Goal: Find contact information: Find contact information

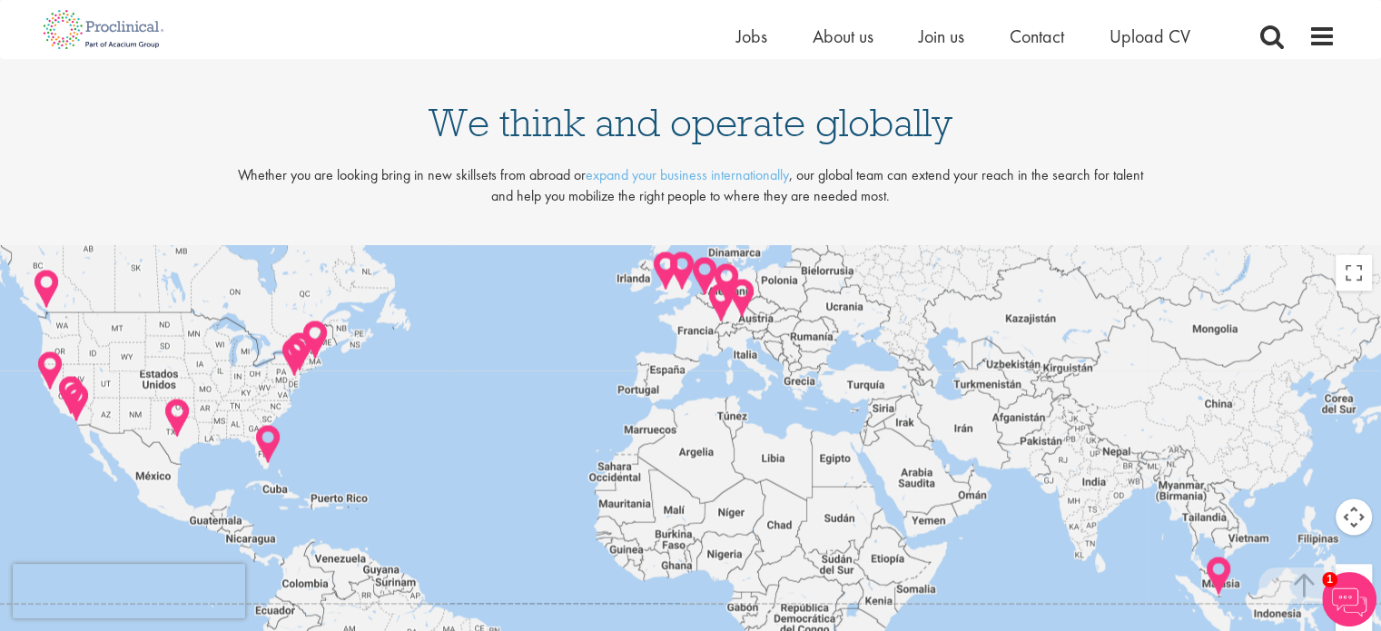
scroll to position [3672, 0]
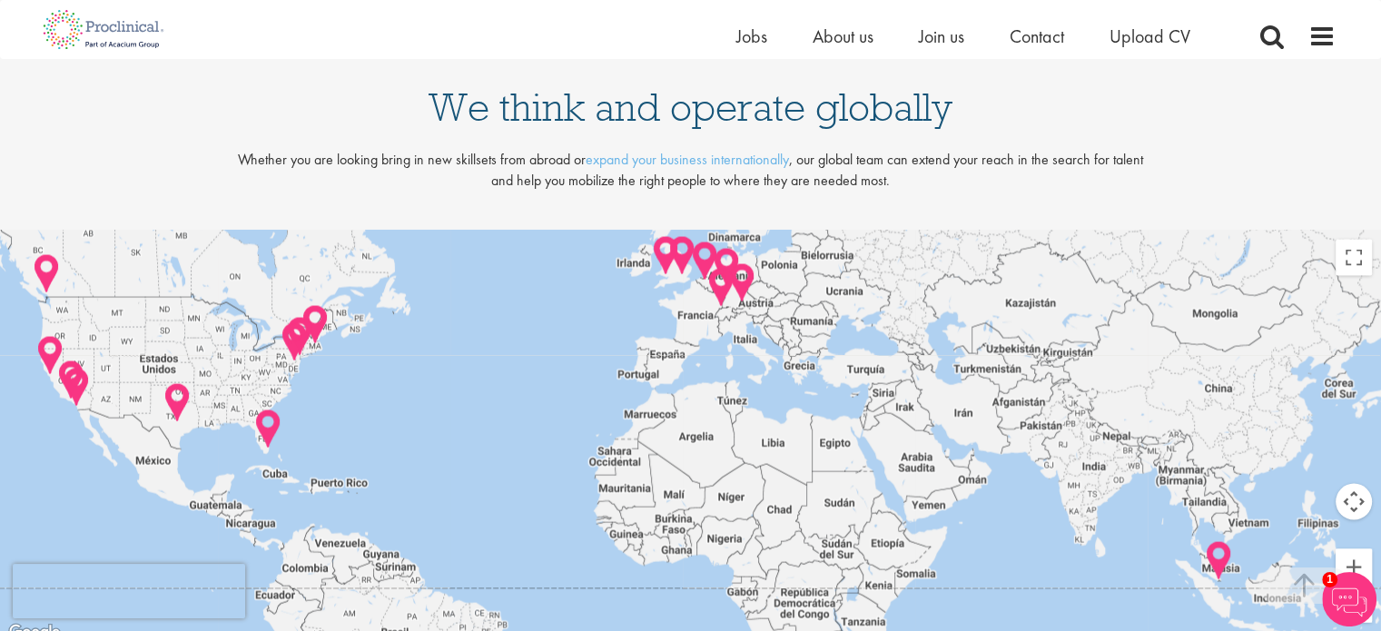
click at [723, 316] on div at bounding box center [690, 438] width 1381 height 414
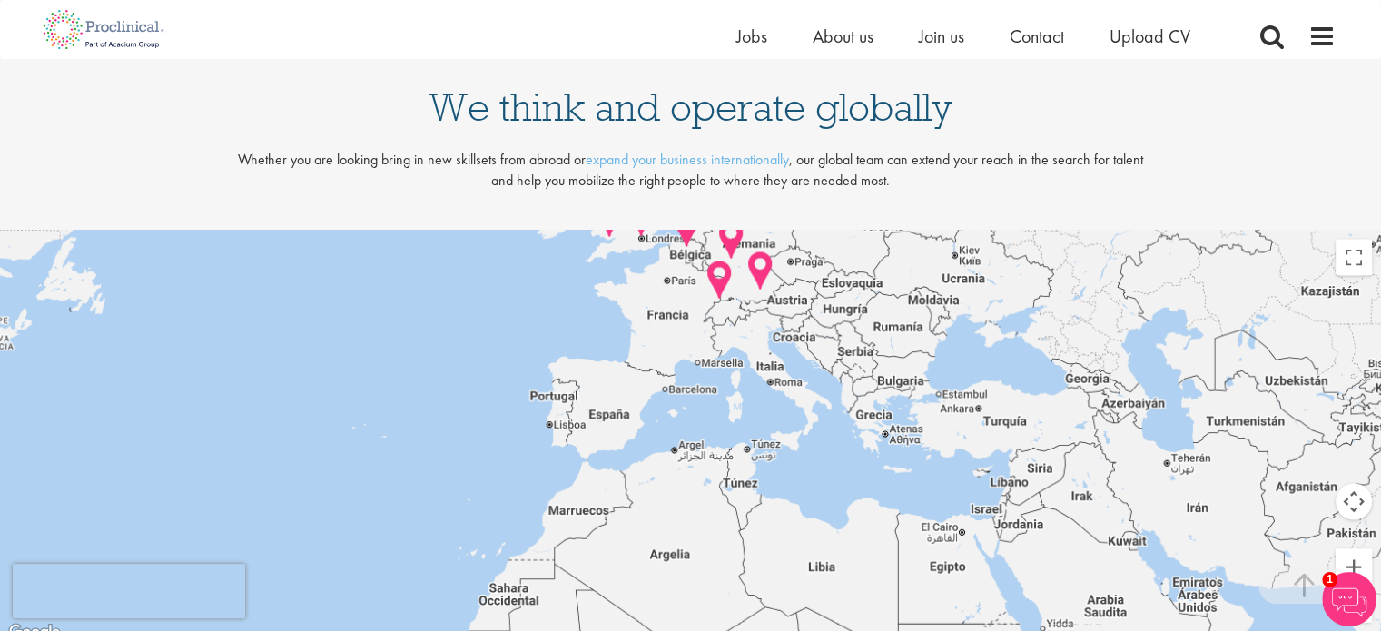
click at [723, 316] on div at bounding box center [690, 438] width 1381 height 414
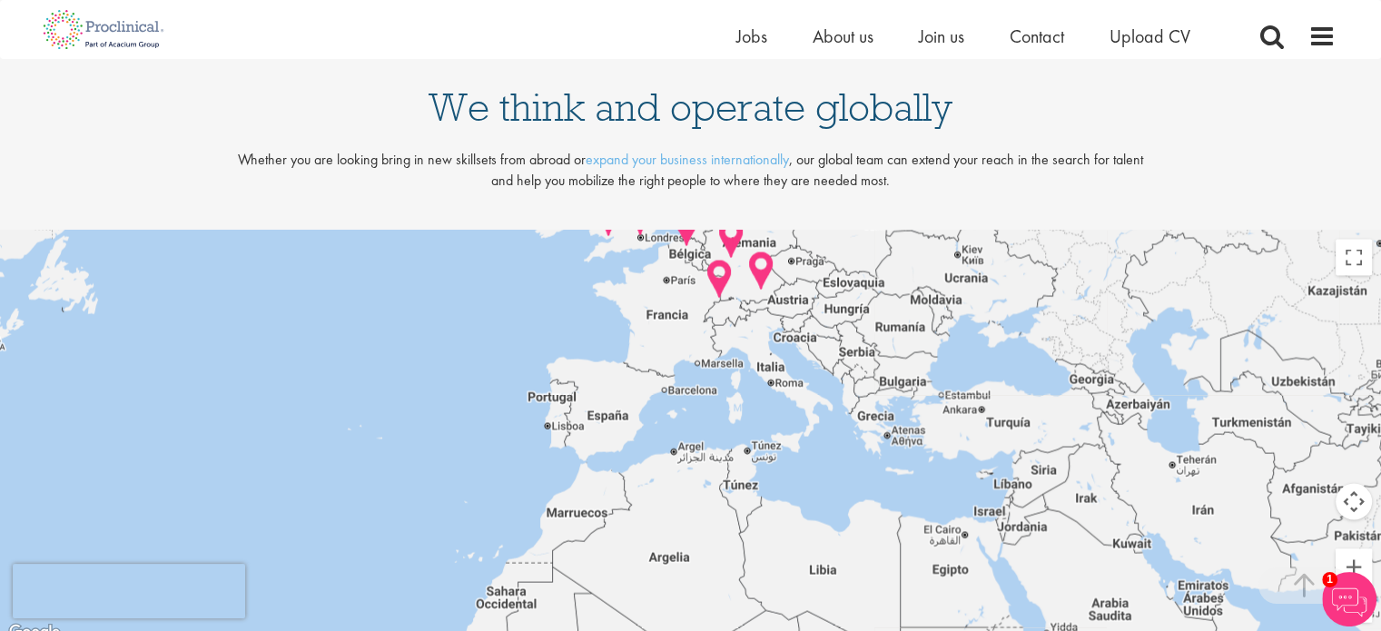
click at [723, 316] on div at bounding box center [690, 438] width 1381 height 414
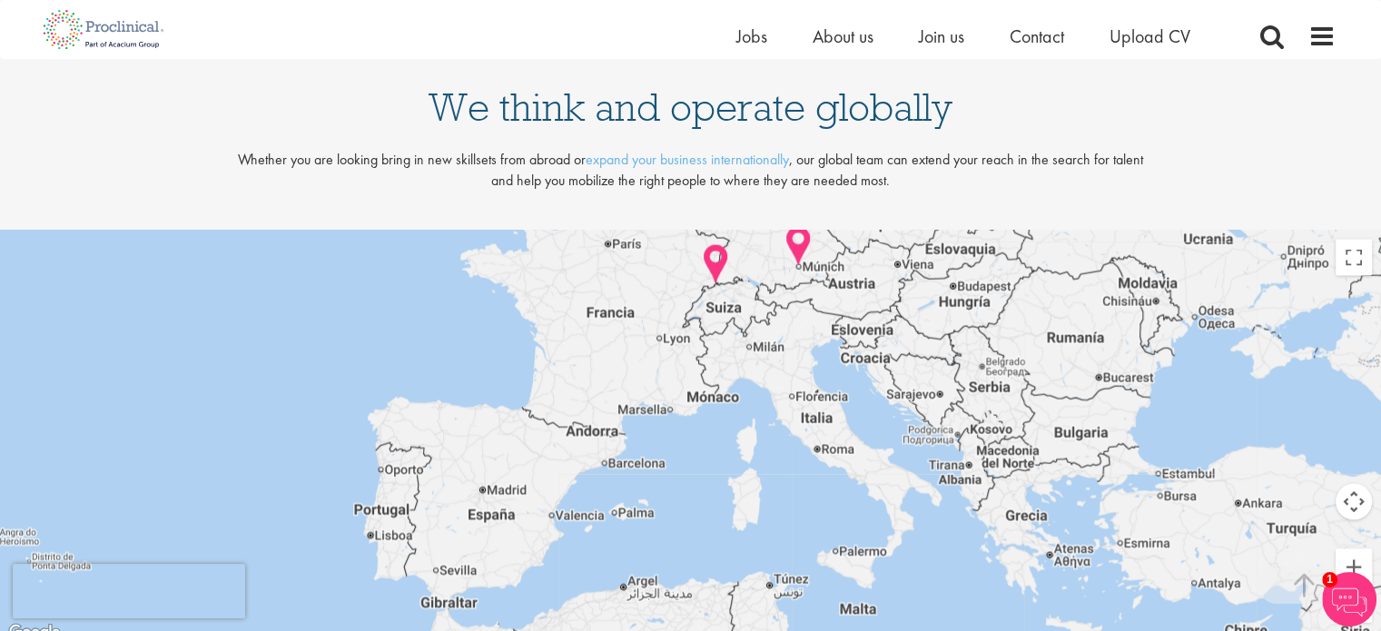
click at [727, 292] on div at bounding box center [690, 438] width 1381 height 414
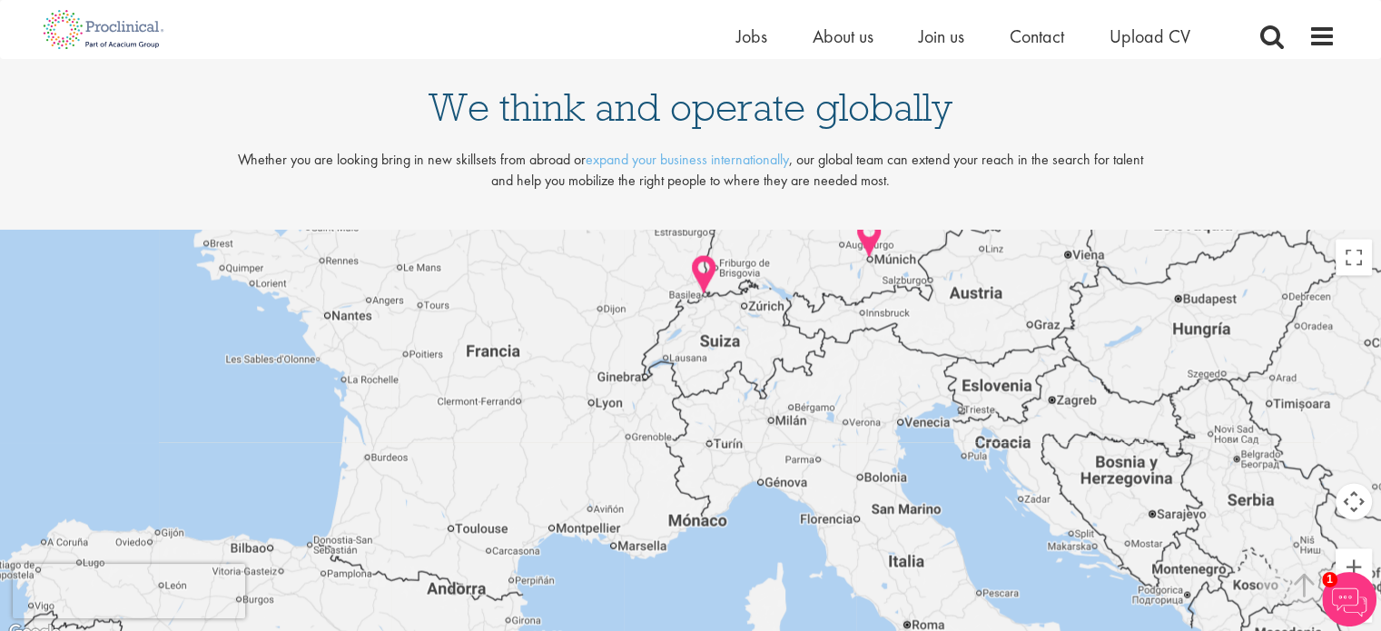
drag, startPoint x: 707, startPoint y: 289, endPoint x: 707, endPoint y: 335, distance: 46.3
click at [707, 335] on div at bounding box center [690, 438] width 1381 height 414
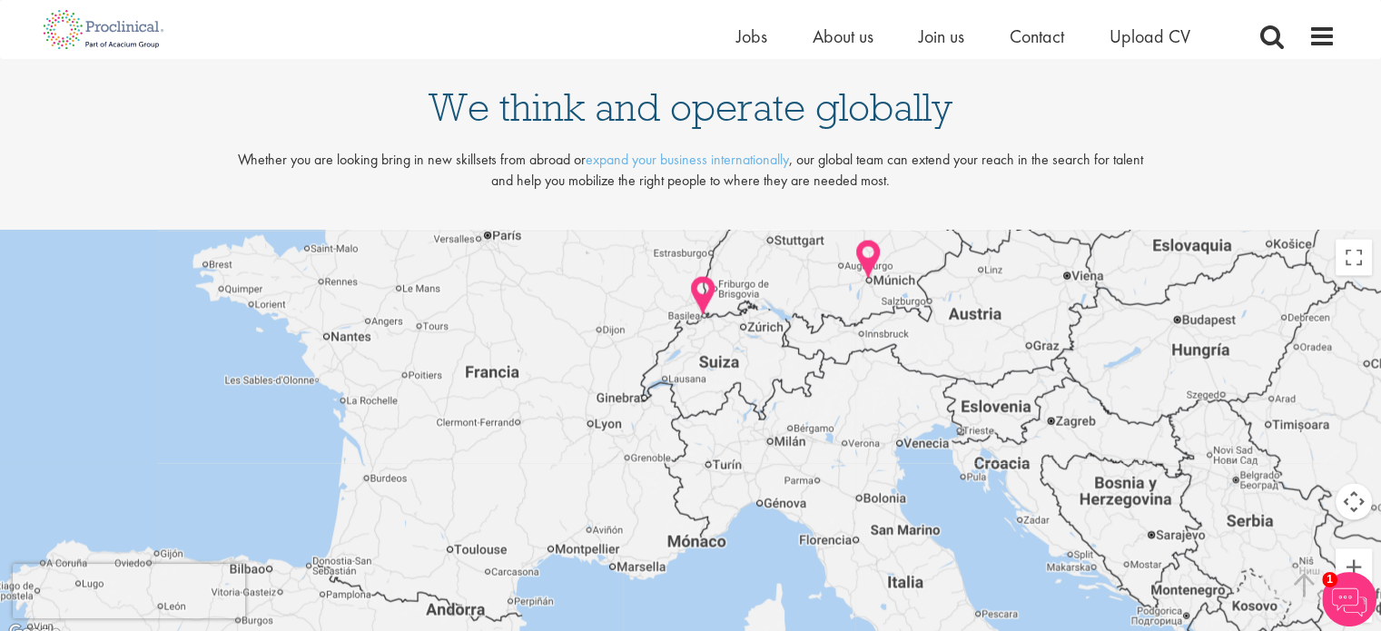
click at [707, 332] on div at bounding box center [690, 438] width 1381 height 414
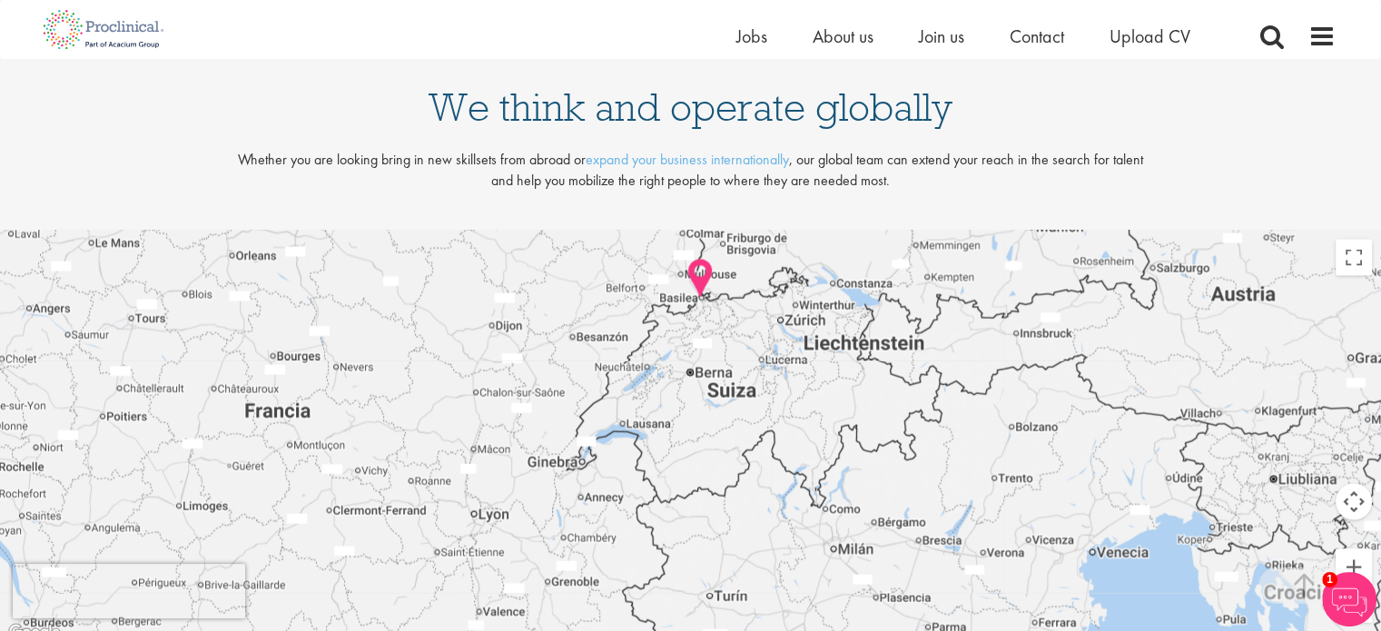
click at [710, 301] on div at bounding box center [690, 438] width 1381 height 414
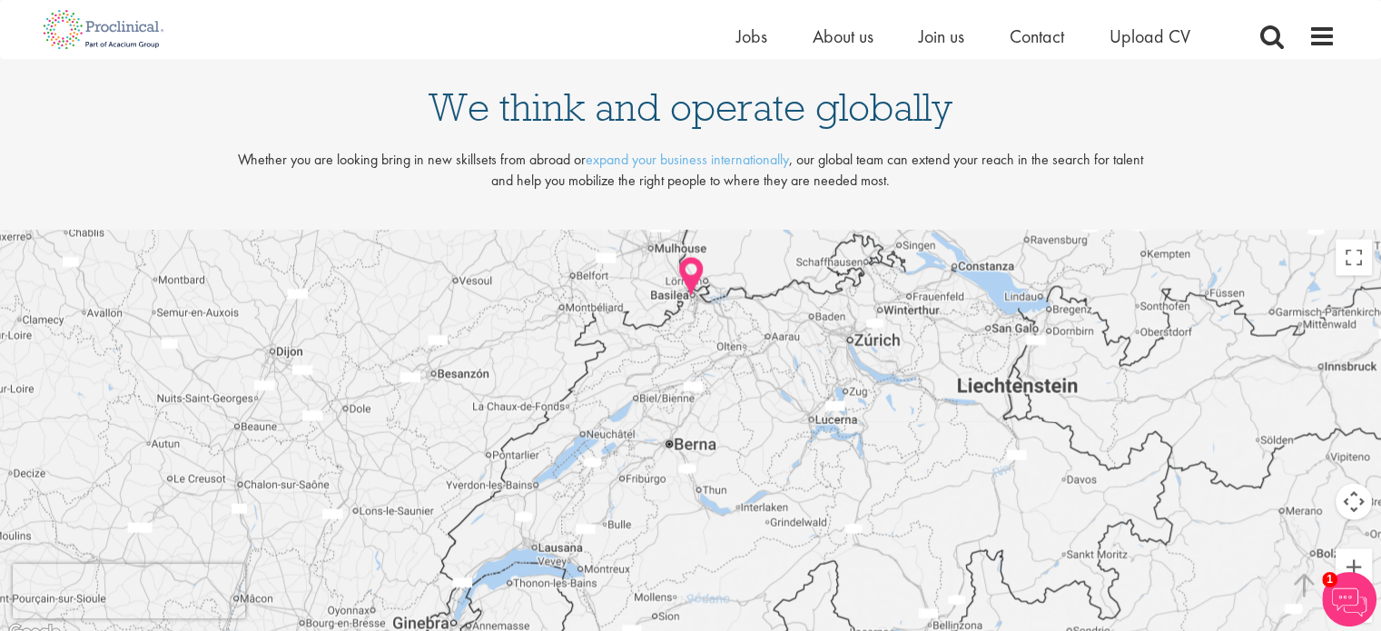
click at [692, 275] on img at bounding box center [691, 277] width 28 height 42
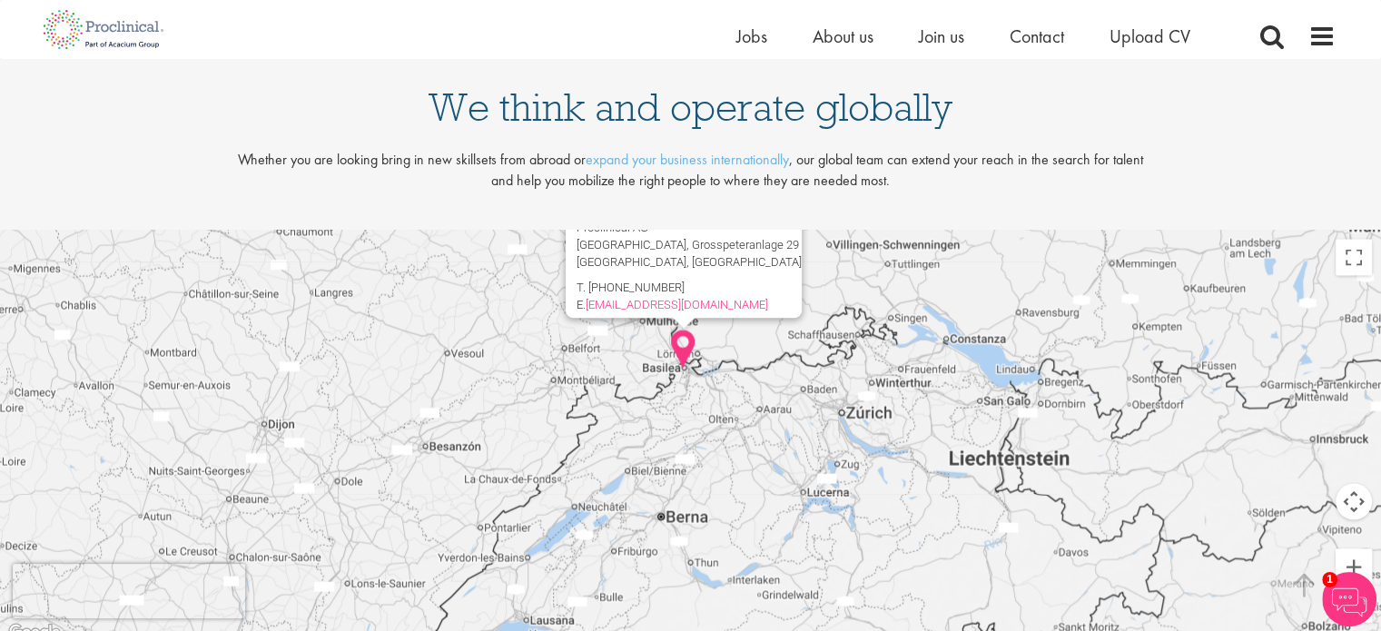
drag, startPoint x: 674, startPoint y: 543, endPoint x: 665, endPoint y: 368, distance: 175.5
click at [665, 368] on div "Basel Proclinical AG [GEOGRAPHIC_DATA], [STREET_ADDRESS] T. [PHONE_NUMBER] E. […" at bounding box center [690, 438] width 1381 height 414
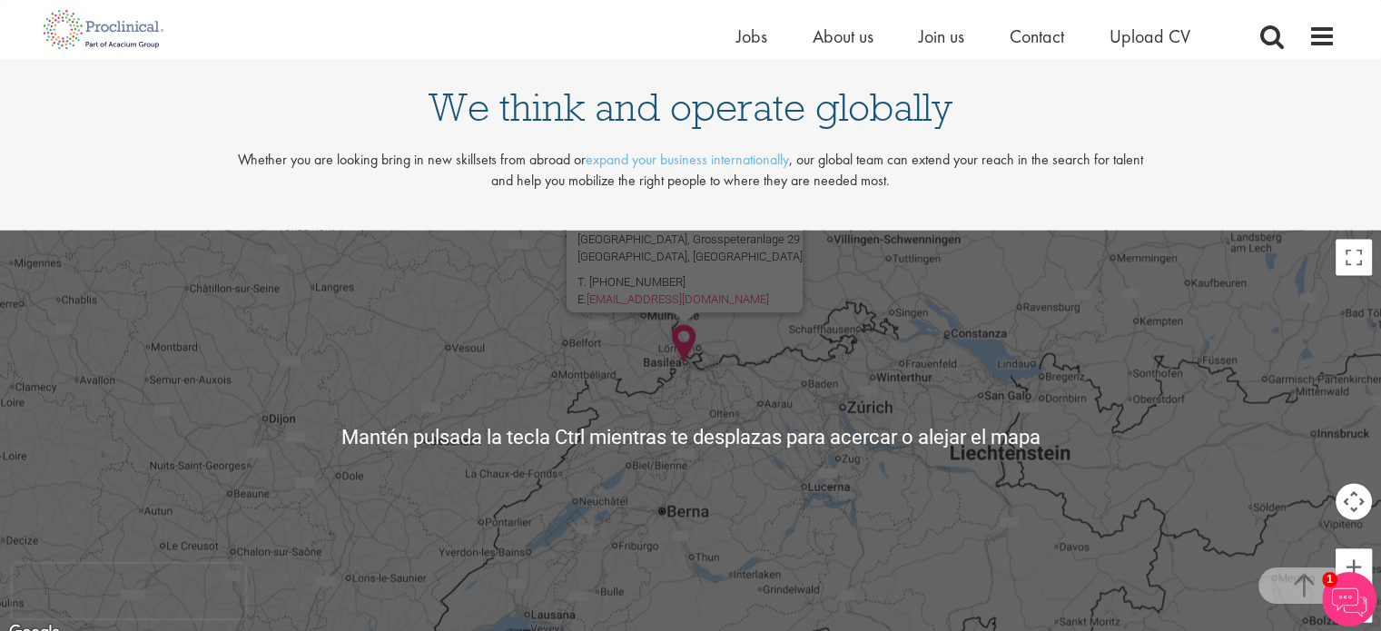
scroll to position [3752, 0]
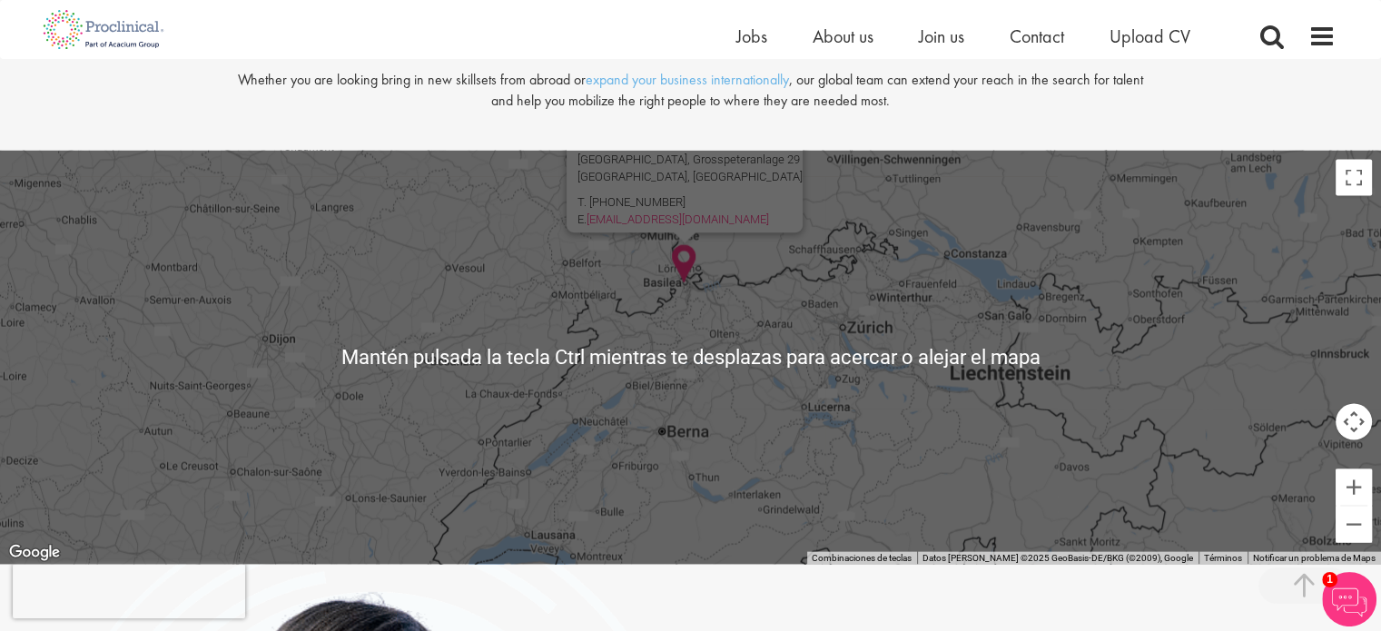
click at [635, 442] on div "Basel Proclinical AG [GEOGRAPHIC_DATA], [STREET_ADDRESS] T. [PHONE_NUMBER] E. […" at bounding box center [690, 358] width 1381 height 414
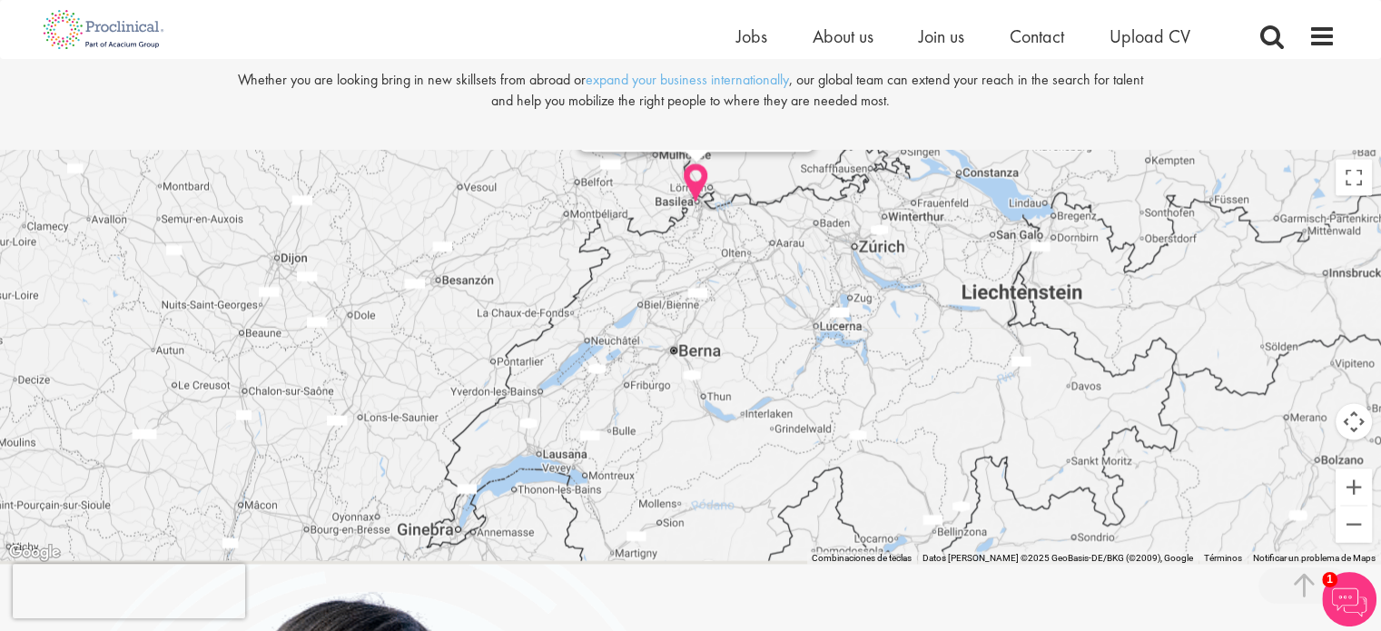
drag, startPoint x: 630, startPoint y: 450, endPoint x: 649, endPoint y: 339, distance: 112.4
click at [649, 339] on div "Basel Proclinical AG [GEOGRAPHIC_DATA], [STREET_ADDRESS] T. [PHONE_NUMBER] E. […" at bounding box center [690, 358] width 1381 height 414
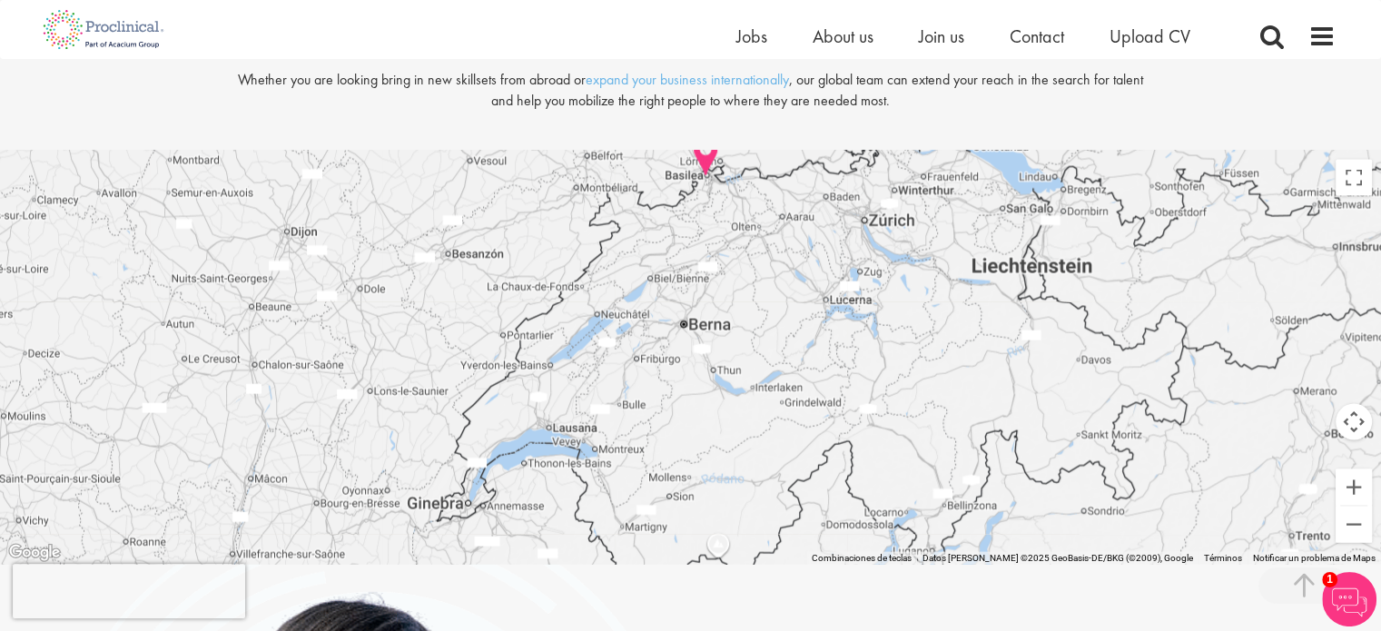
click at [649, 340] on div "Basel Proclinical AG [GEOGRAPHIC_DATA], [STREET_ADDRESS] T. [PHONE_NUMBER] E. […" at bounding box center [690, 358] width 1381 height 414
